Goal: Book appointment/travel/reservation

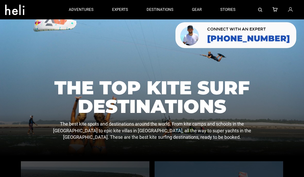
scroll to position [4, 0]
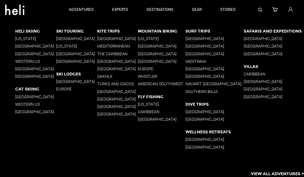
click at [101, 106] on p "[GEOGRAPHIC_DATA]" at bounding box center [117, 106] width 41 height 5
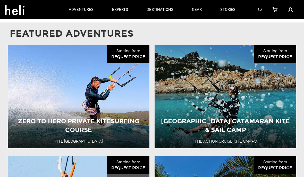
scroll to position [538, 0]
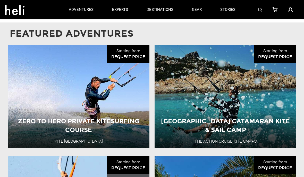
click at [73, 129] on button "View Adventure" at bounding box center [79, 135] width 52 height 13
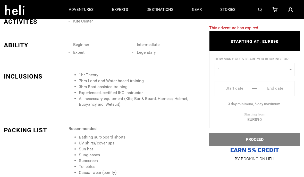
scroll to position [373, 0]
